Goal: Find specific fact: Find specific page/section

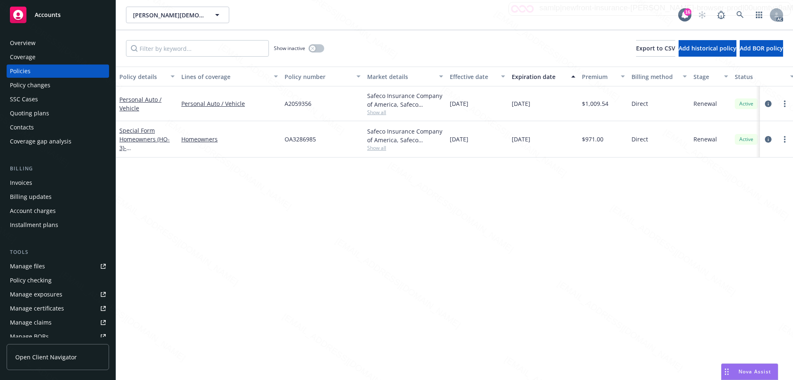
click at [49, 14] on span "Accounts" at bounding box center [48, 15] width 26 height 7
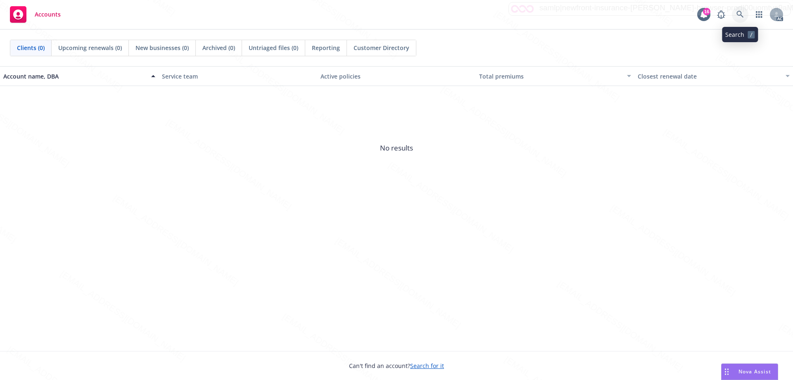
click at [741, 14] on icon at bounding box center [740, 14] width 7 height 7
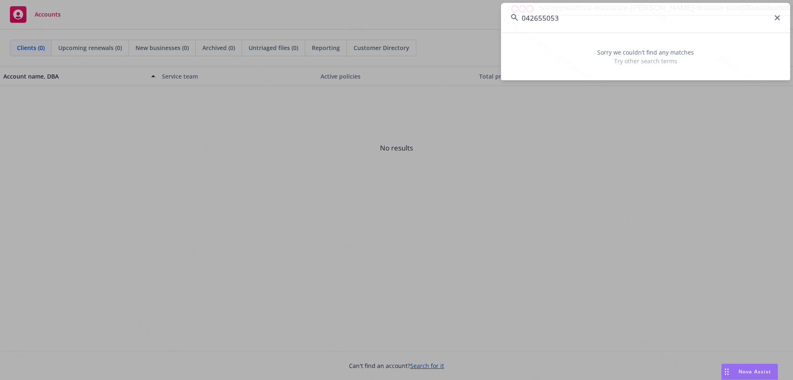
click at [525, 17] on input "042655053" at bounding box center [645, 18] width 289 height 30
click at [530, 17] on input "042655053" at bounding box center [645, 18] width 289 height 30
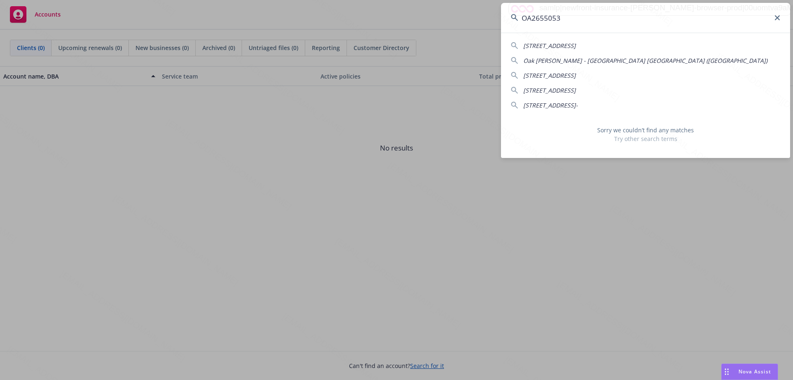
type input "OA2655053"
click at [563, 20] on input "OA2655053" at bounding box center [645, 18] width 289 height 30
click at [777, 19] on icon at bounding box center [777, 17] width 5 height 5
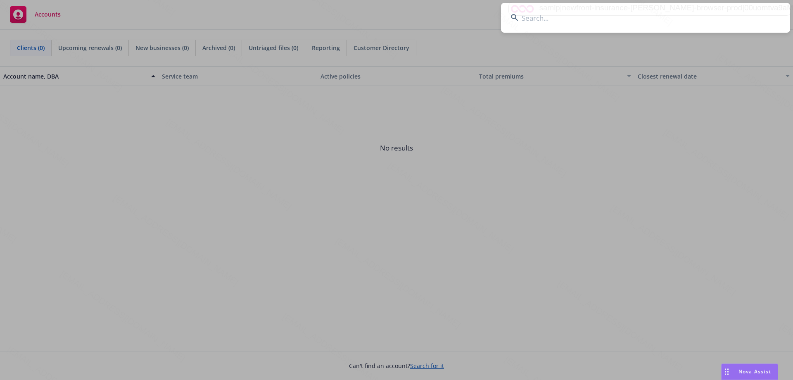
click at [599, 20] on input at bounding box center [645, 18] width 289 height 30
paste input "[PERSON_NAME]"
type input "[PERSON_NAME]"
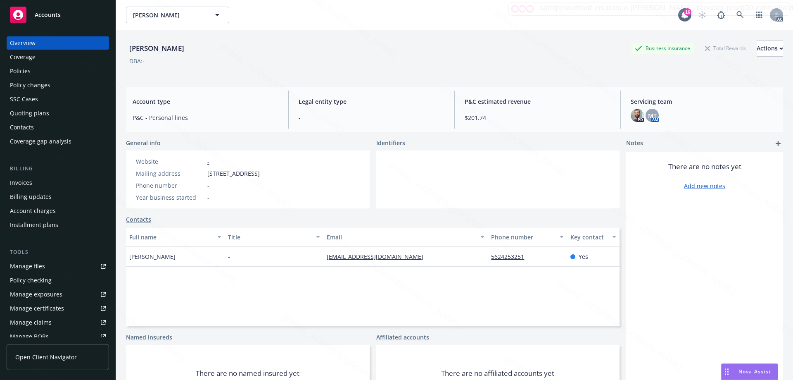
click at [15, 69] on div "Policies" at bounding box center [20, 70] width 21 height 13
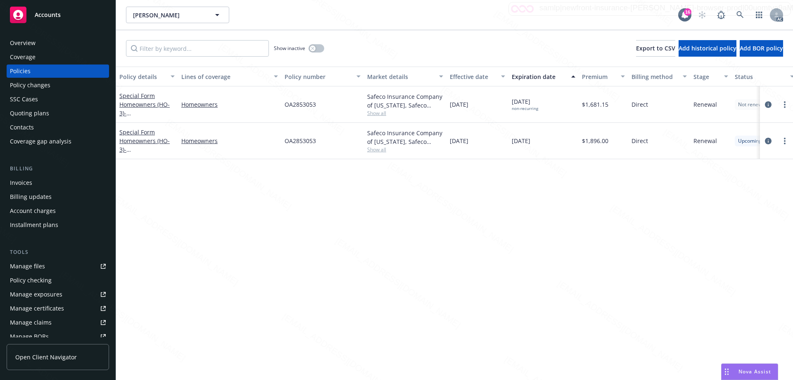
click at [33, 41] on div "Overview" at bounding box center [23, 42] width 26 height 13
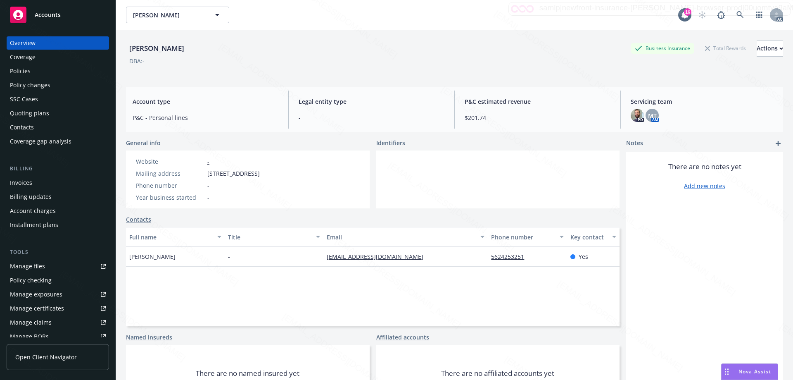
click at [31, 72] on div "Policies" at bounding box center [58, 70] width 96 height 13
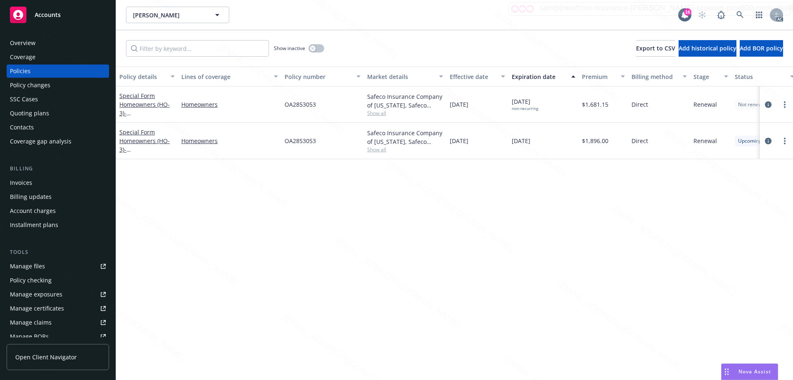
click at [301, 105] on span "OA2853053" at bounding box center [300, 104] width 31 height 9
copy span "OA2853053"
click at [138, 150] on span "- [STREET_ADDRESS]" at bounding box center [145, 153] width 52 height 17
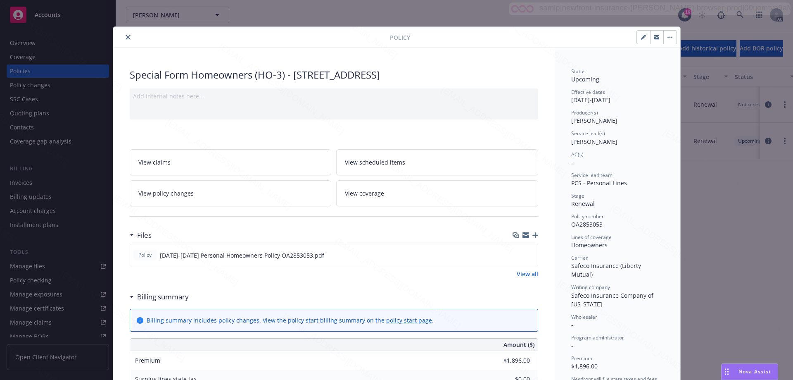
click at [126, 36] on icon "close" at bounding box center [128, 37] width 5 height 5
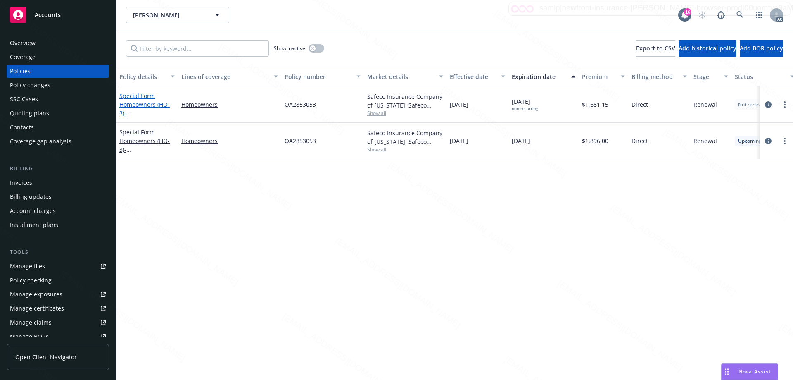
click at [142, 107] on link "Special Form Homeowners (HO-3) - [STREET_ADDRESS]" at bounding box center [145, 109] width 52 height 34
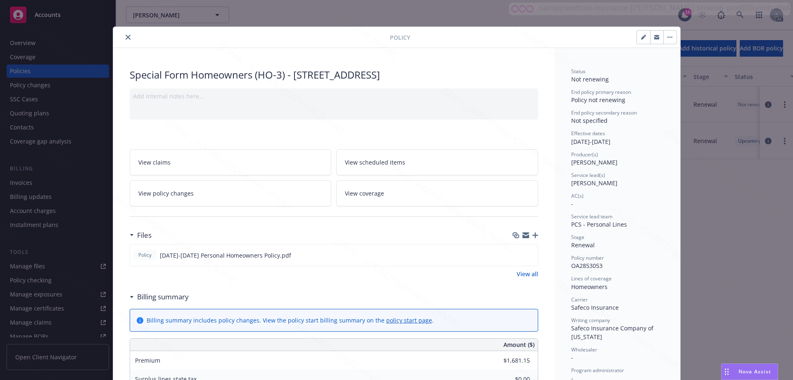
drag, startPoint x: 291, startPoint y: 75, endPoint x: 494, endPoint y: 81, distance: 203.0
click at [494, 81] on div "Special Form Homeowners (HO-3) - [STREET_ADDRESS]" at bounding box center [334, 75] width 409 height 14
drag, startPoint x: 291, startPoint y: 73, endPoint x: 308, endPoint y: 87, distance: 22.7
click at [308, 82] on div "Special Form Homeowners (HO-3) - [STREET_ADDRESS]" at bounding box center [334, 75] width 409 height 14
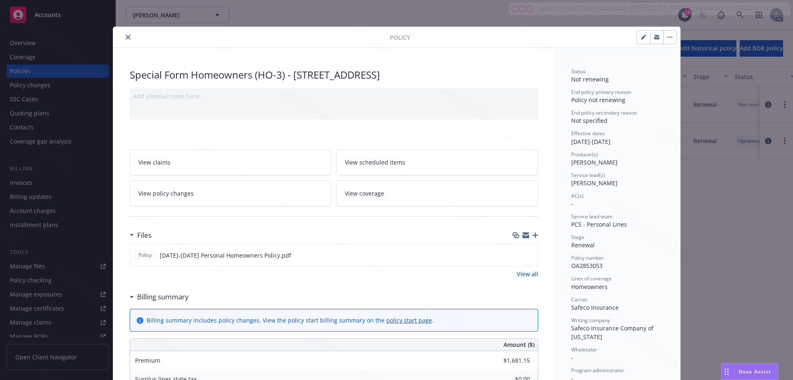
copy div "[STREET_ADDRESS]"
click at [127, 38] on button "close" at bounding box center [128, 37] width 10 height 10
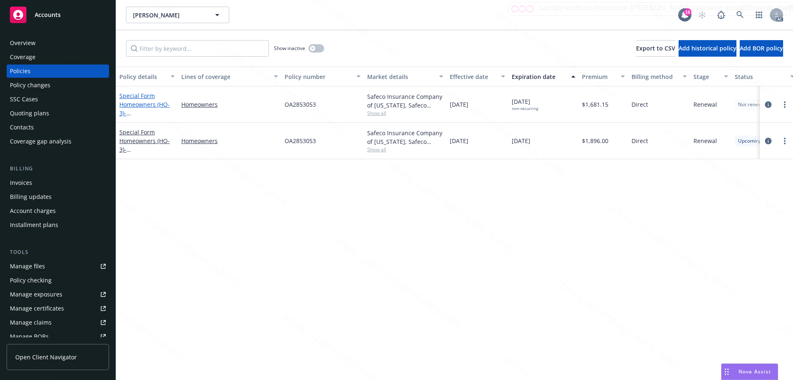
click at [148, 102] on link "Special Form Homeowners (HO-3) - [STREET_ADDRESS]" at bounding box center [145, 109] width 52 height 34
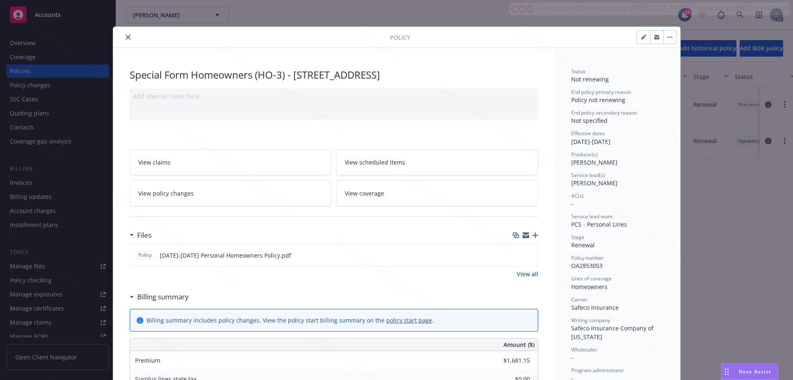
scroll to position [25, 0]
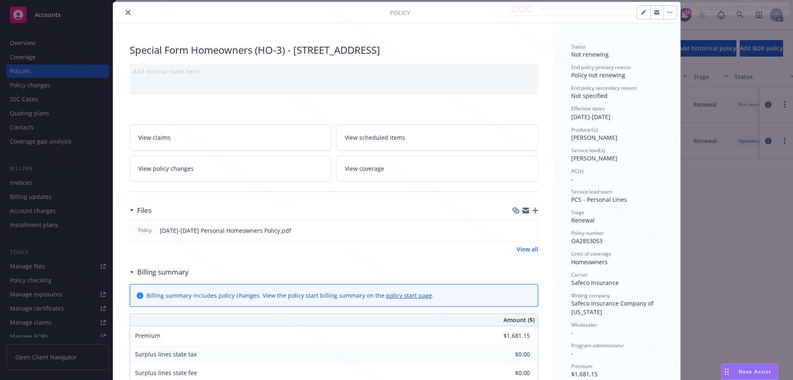
click at [127, 12] on icon "close" at bounding box center [128, 12] width 5 height 5
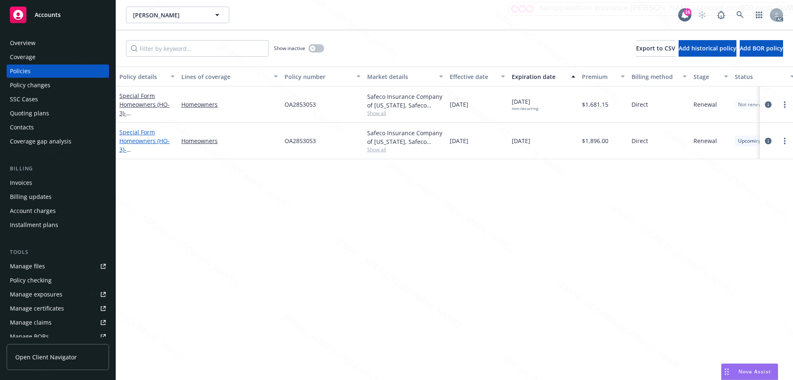
click at [151, 139] on link "Special Form Homeowners (HO-3) - [STREET_ADDRESS]" at bounding box center [145, 145] width 52 height 34
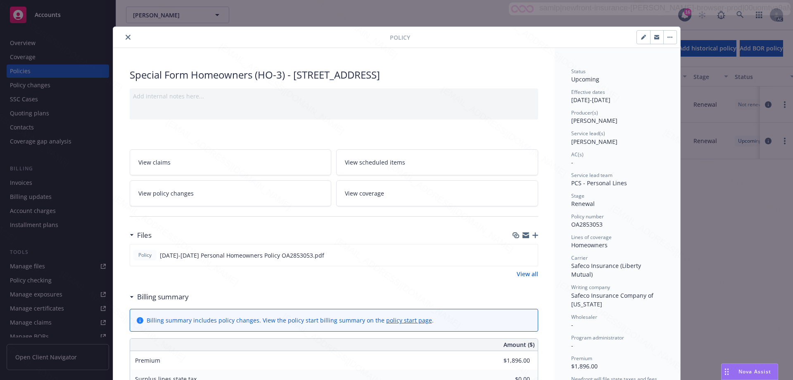
scroll to position [25, 0]
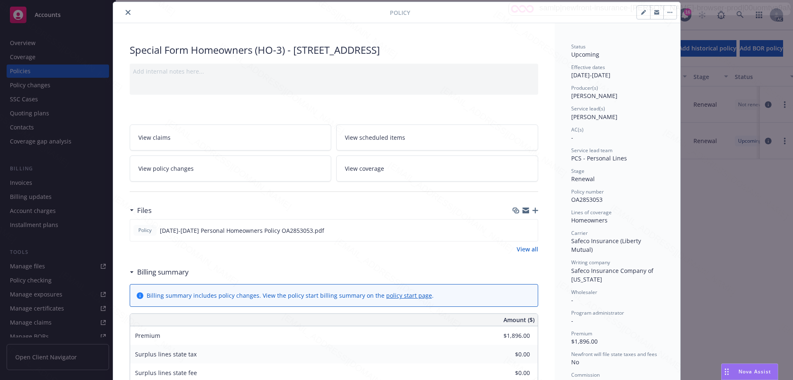
click at [126, 11] on icon "close" at bounding box center [128, 12] width 5 height 5
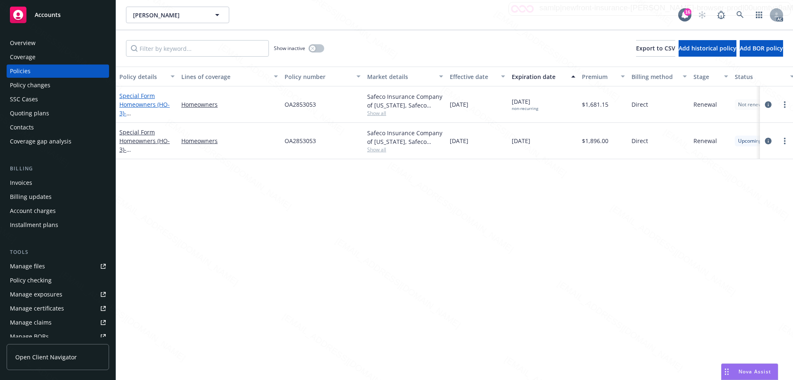
click at [153, 110] on span "- [STREET_ADDRESS]" at bounding box center [145, 117] width 52 height 17
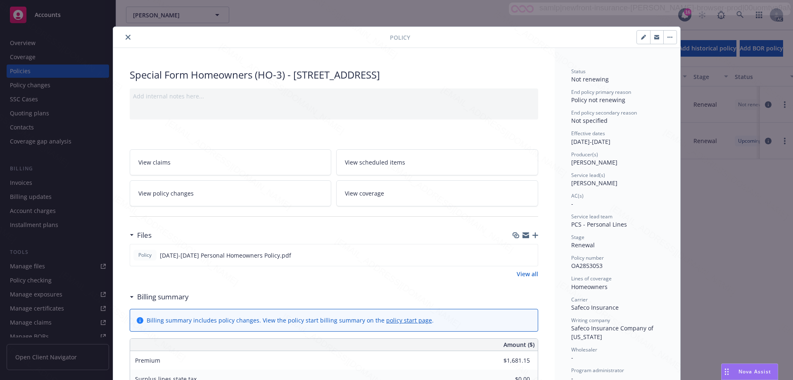
scroll to position [25, 0]
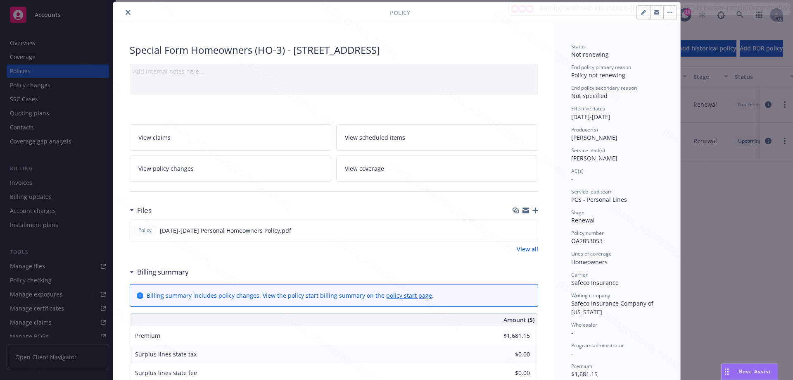
click at [126, 11] on icon "close" at bounding box center [128, 12] width 5 height 5
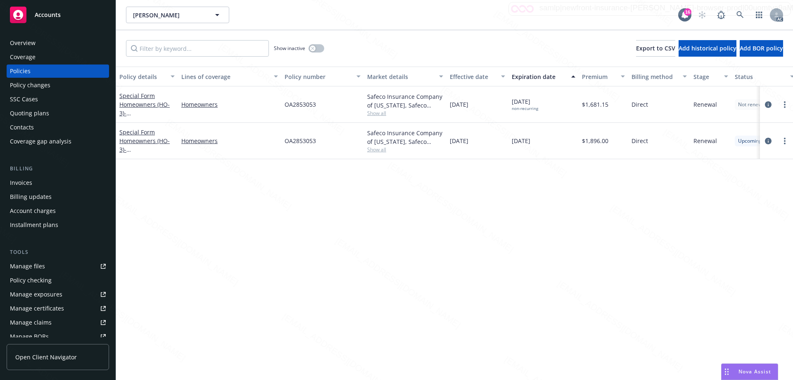
click at [303, 104] on span "OA2853053" at bounding box center [300, 104] width 31 height 9
copy span "OA2853053"
click at [422, 21] on div "[PERSON_NAME] [PERSON_NAME]" at bounding box center [402, 15] width 553 height 17
